Goal: Information Seeking & Learning: Learn about a topic

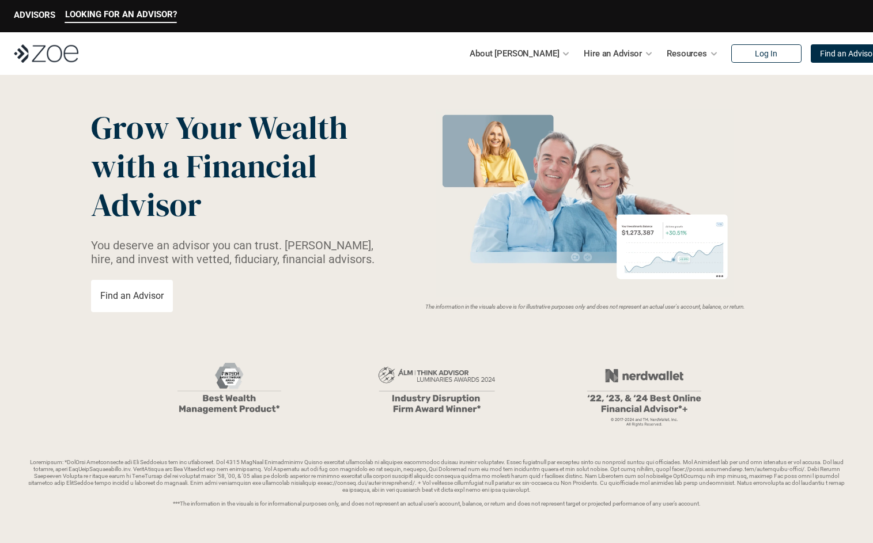
scroll to position [25, 0]
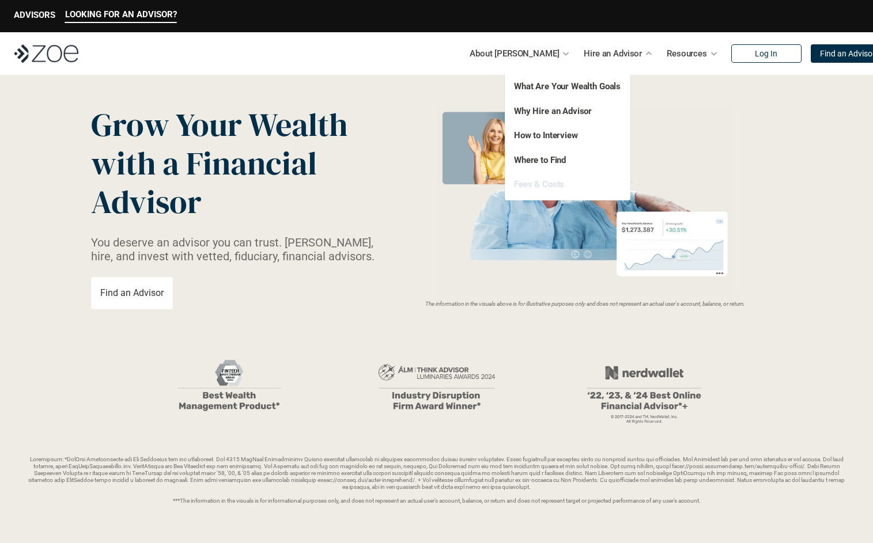
click at [550, 181] on link "Fees & Costs" at bounding box center [539, 184] width 50 height 10
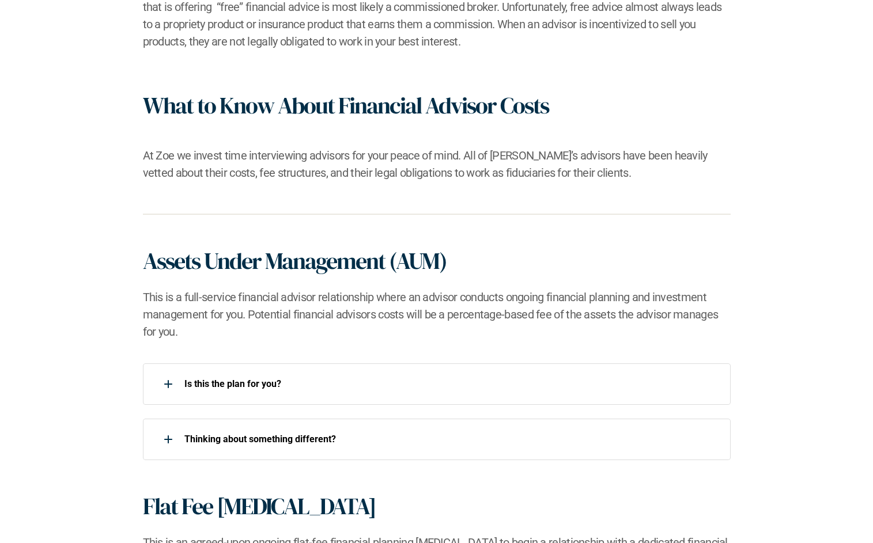
scroll to position [567, 0]
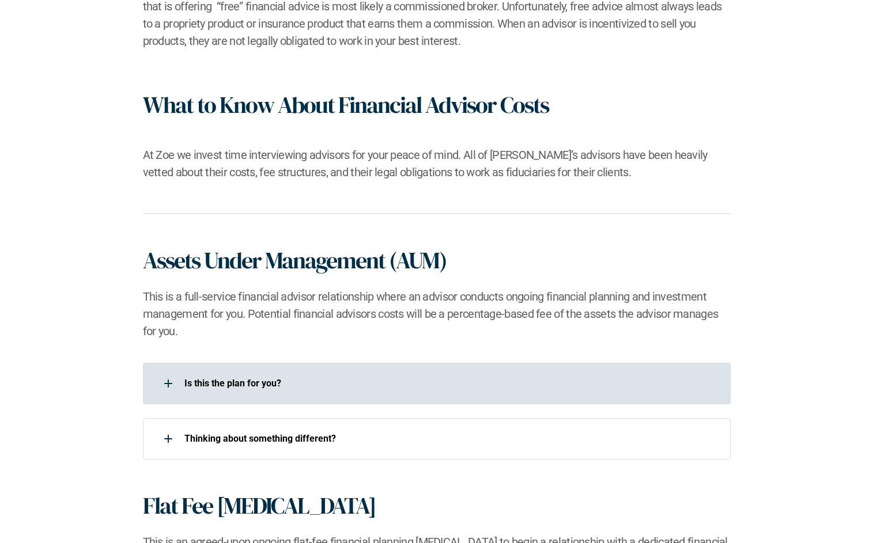
click at [343, 387] on p "Is this the plan for you?​" at bounding box center [449, 383] width 531 height 11
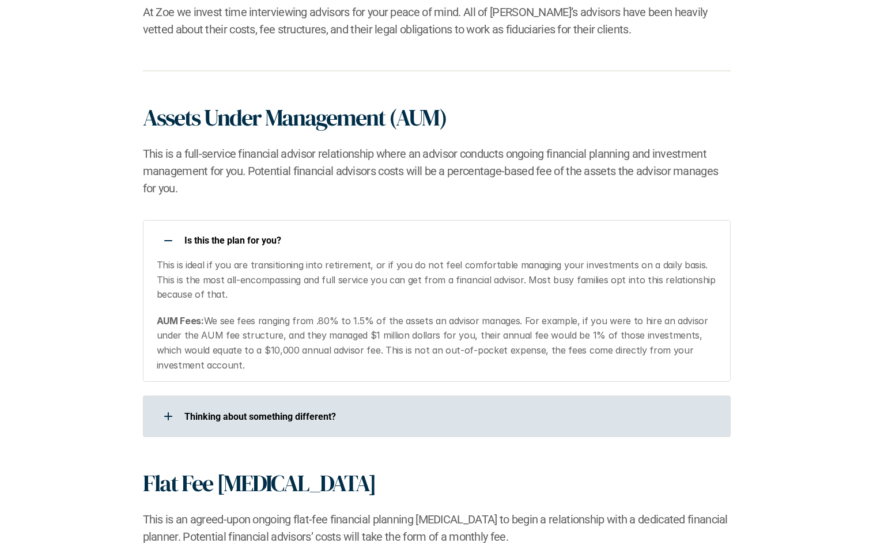
scroll to position [712, 0]
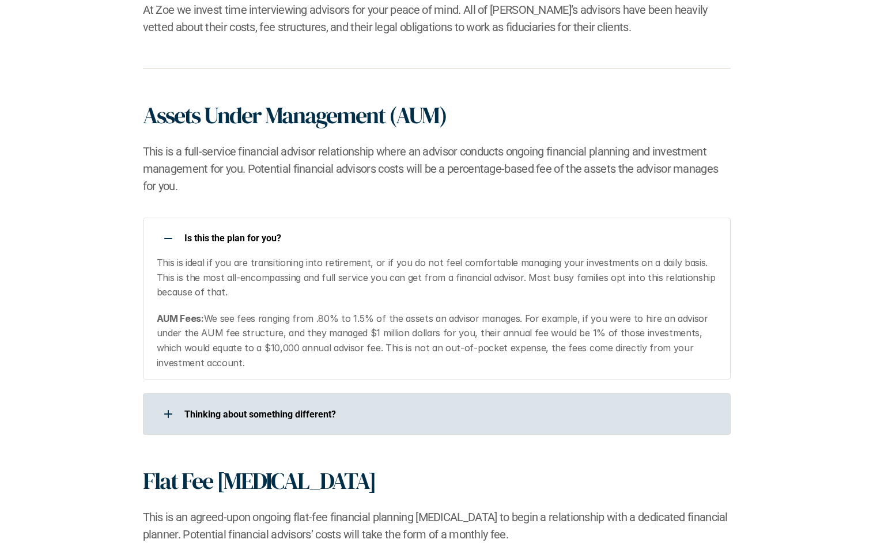
click at [354, 414] on p "​Thinking about something different?​" at bounding box center [449, 414] width 531 height 11
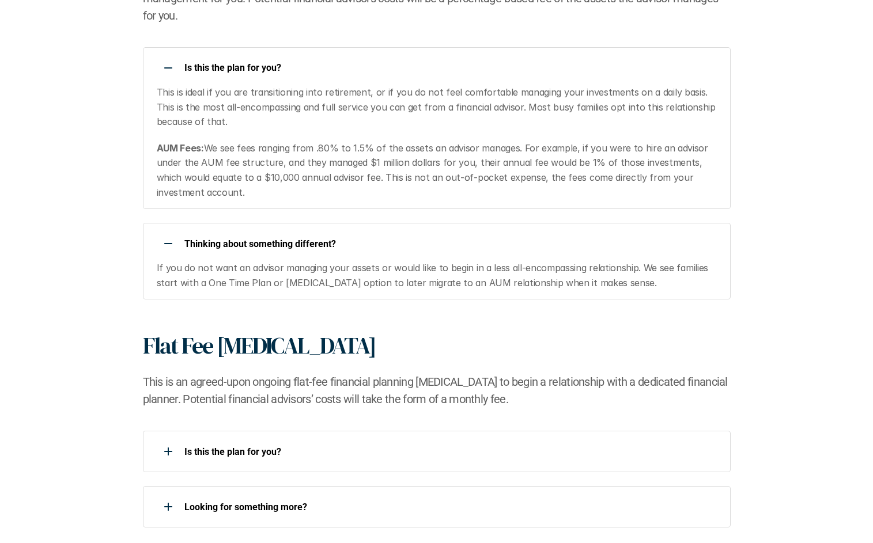
scroll to position [918, 0]
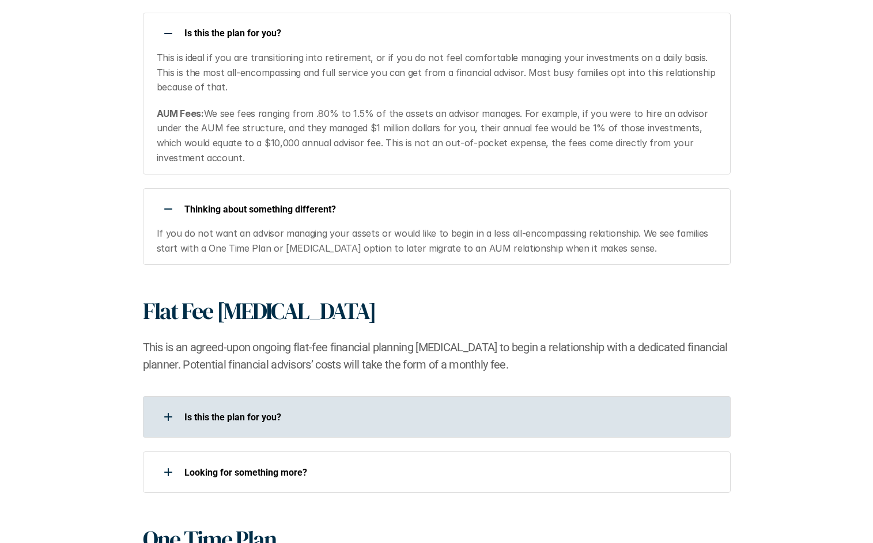
click at [324, 426] on div "Is this the plan for you?​" at bounding box center [429, 417] width 573 height 23
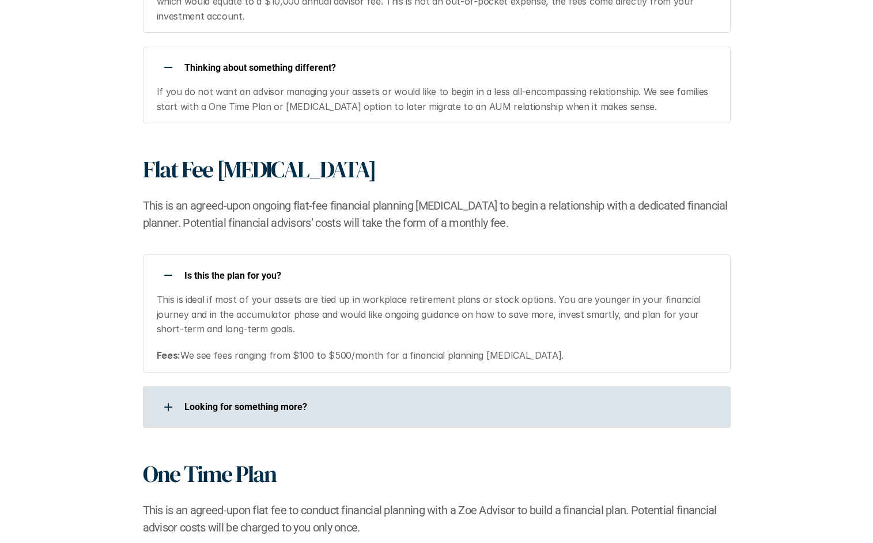
scroll to position [1064, 0]
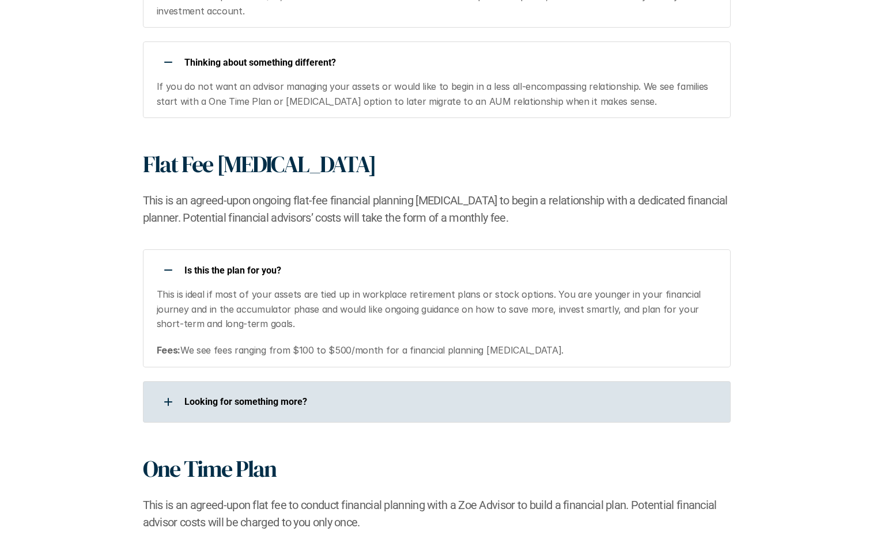
click at [348, 411] on div "Looking for something more?​" at bounding box center [429, 402] width 573 height 23
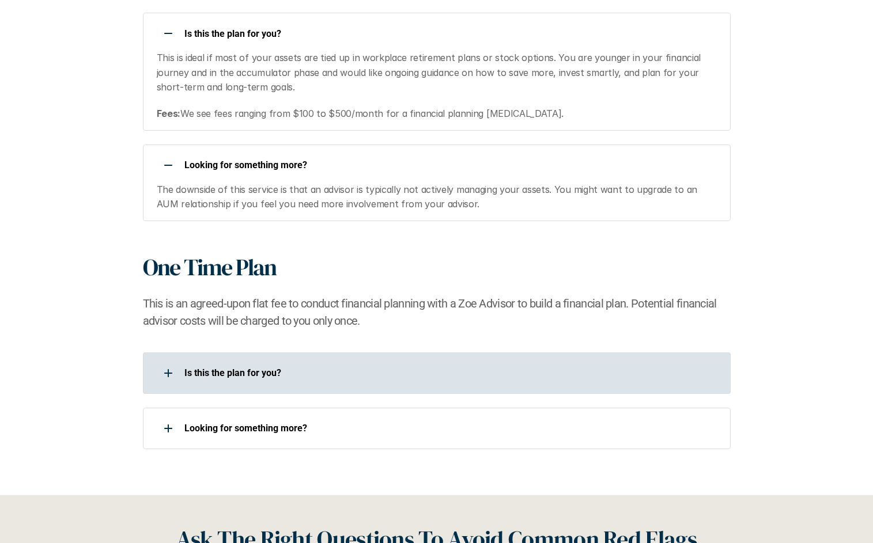
scroll to position [1311, 0]
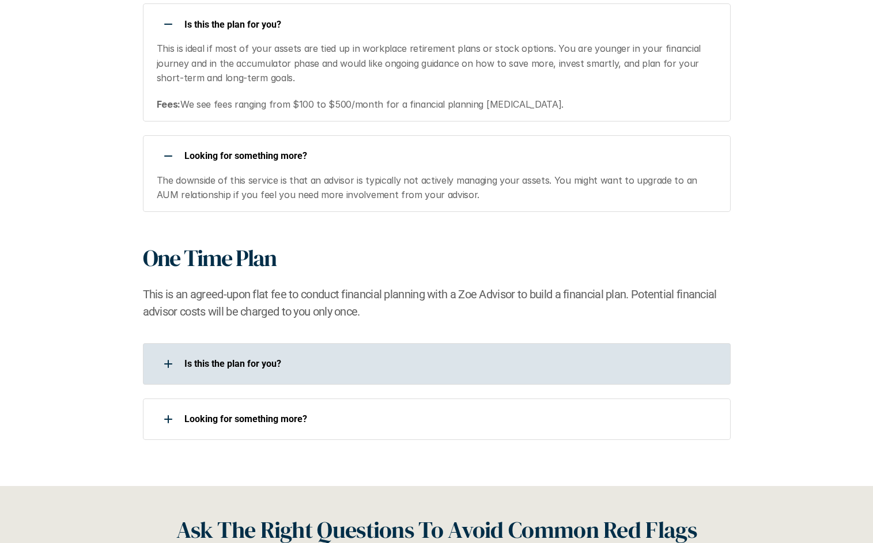
click at [354, 377] on div "Is this the plan for you?​" at bounding box center [437, 363] width 588 height 41
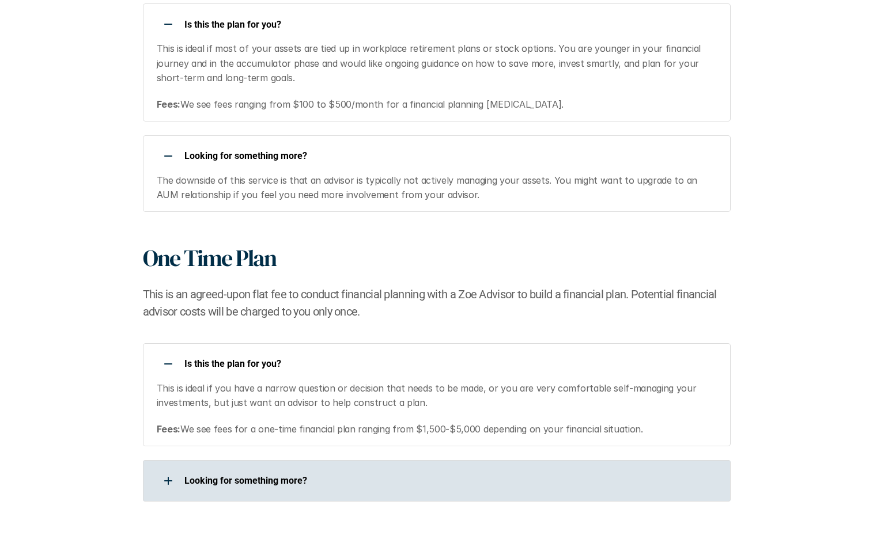
click at [330, 473] on div "Looking for something more?​" at bounding box center [429, 481] width 573 height 23
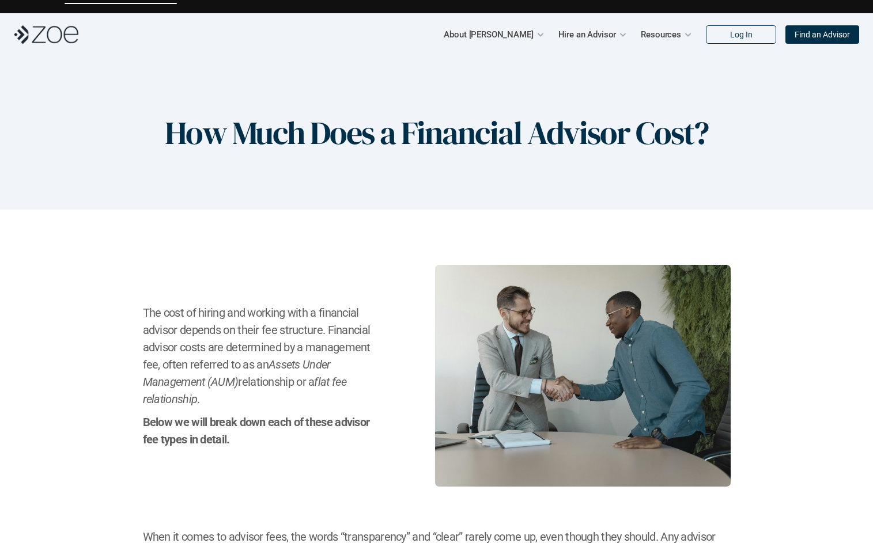
scroll to position [0, 0]
